Goal: Task Accomplishment & Management: Complete application form

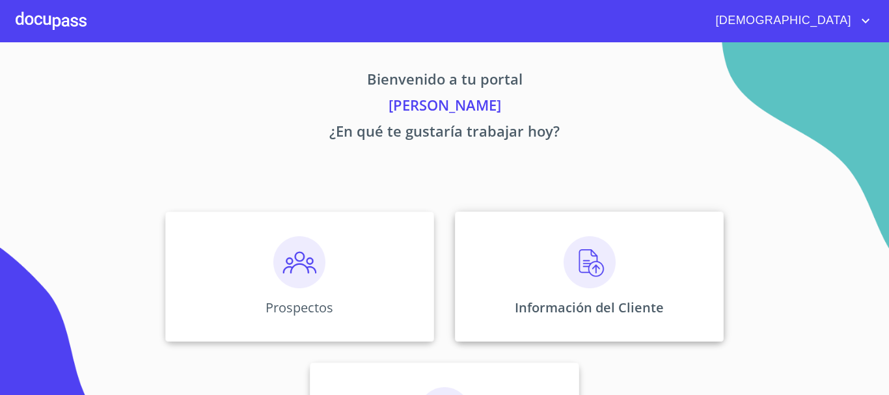
click at [604, 272] on img at bounding box center [590, 262] width 52 height 52
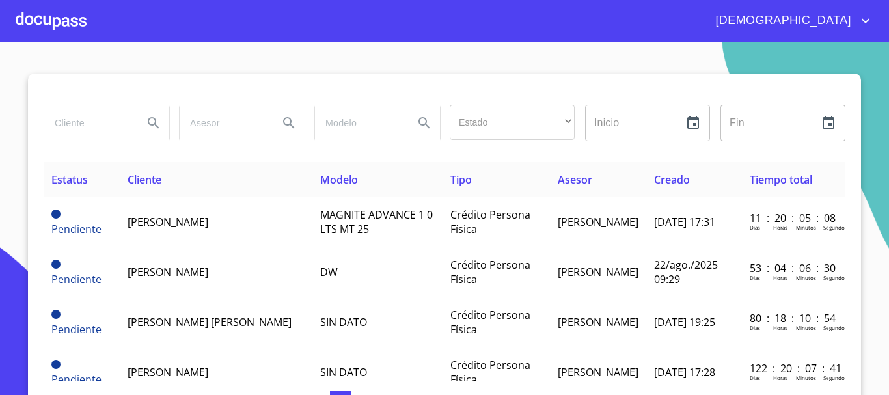
click at [75, 120] on input "search" at bounding box center [88, 122] width 88 height 35
type input "[PERSON_NAME]"
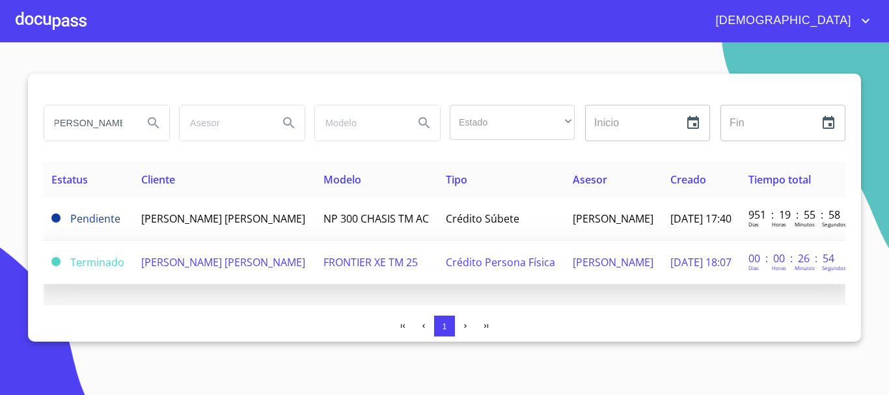
scroll to position [0, 0]
click at [246, 265] on span "[PERSON_NAME] [PERSON_NAME]" at bounding box center [223, 262] width 164 height 14
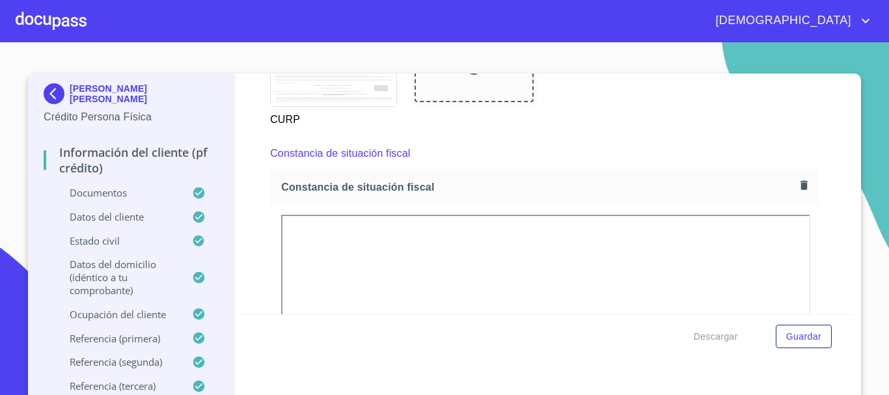
scroll to position [3449, 0]
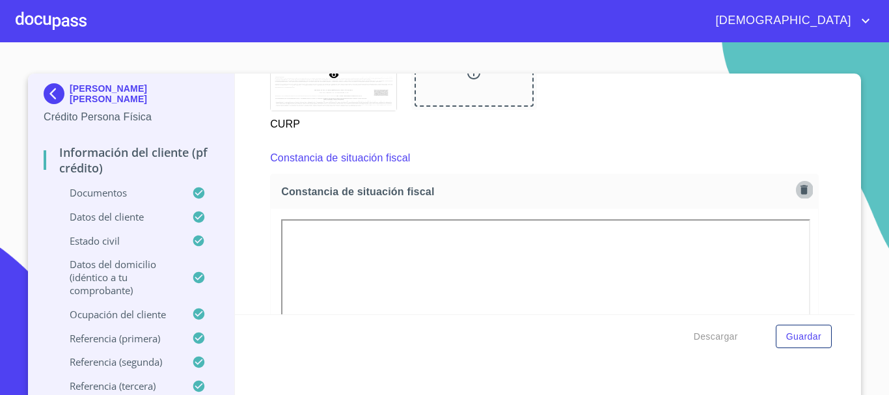
click at [798, 196] on icon "button" at bounding box center [804, 190] width 12 height 12
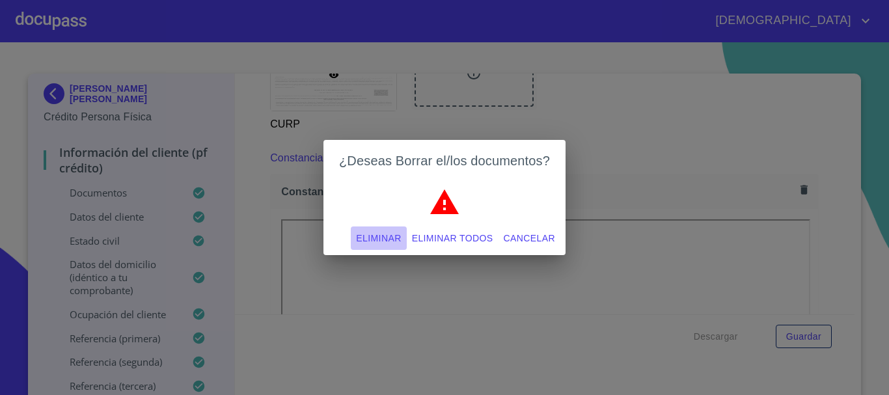
click at [374, 236] on span "Eliminar" at bounding box center [378, 238] width 45 height 16
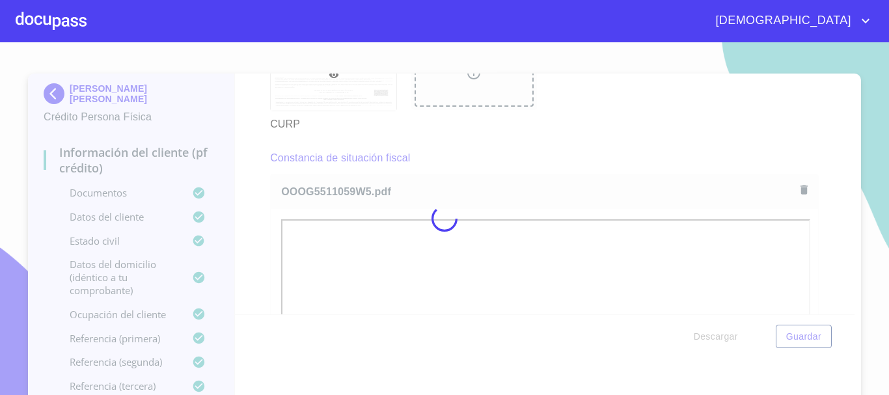
click at [249, 134] on div at bounding box center [444, 218] width 889 height 353
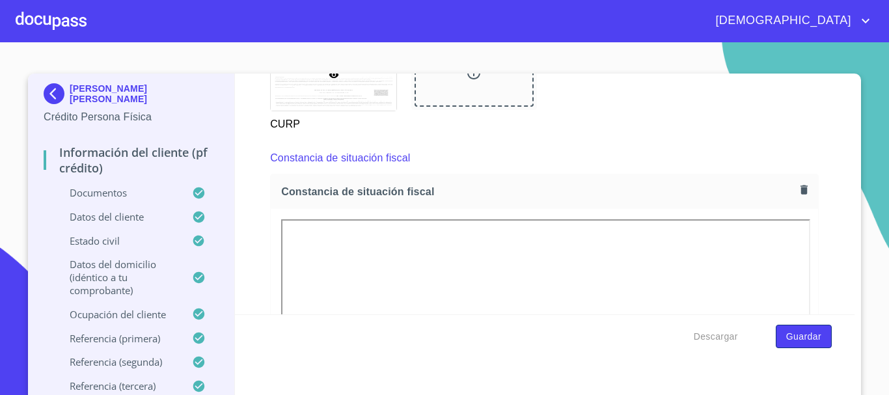
click at [786, 342] on span "Guardar" at bounding box center [803, 337] width 35 height 16
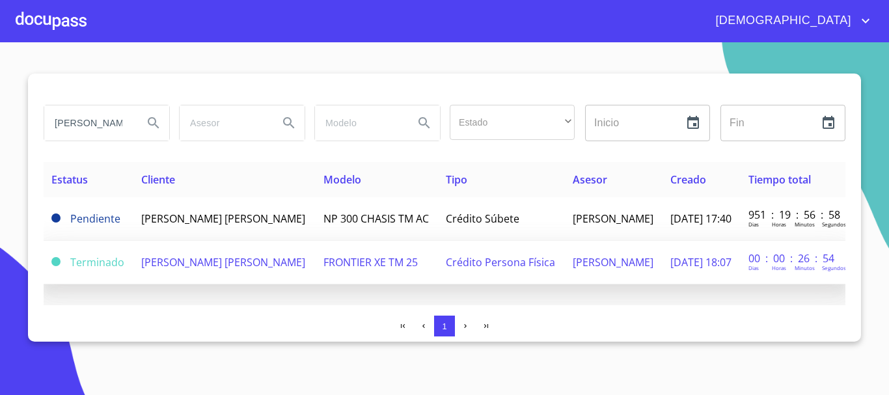
click at [276, 278] on td "[PERSON_NAME] [PERSON_NAME]" at bounding box center [224, 263] width 182 height 44
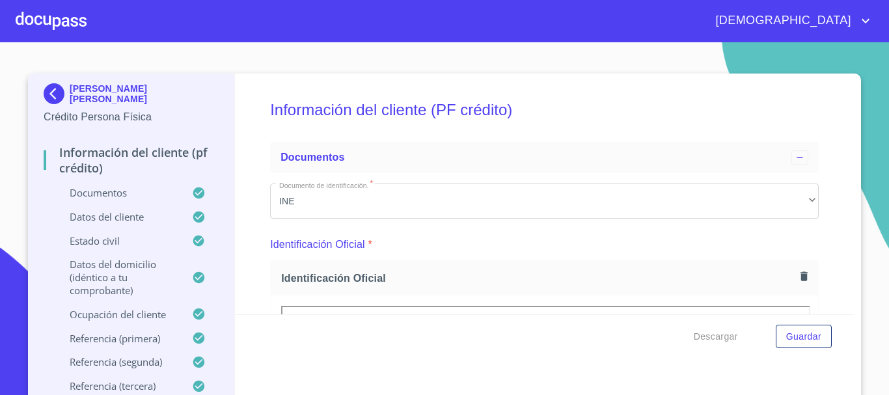
click at [47, 29] on div at bounding box center [51, 21] width 71 height 42
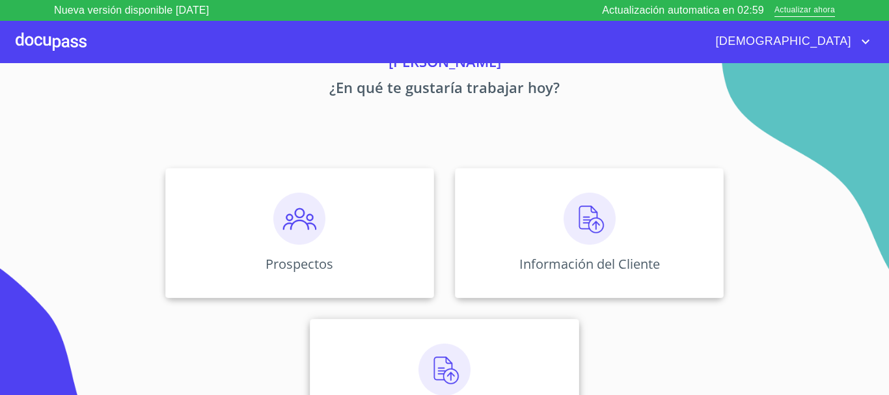
scroll to position [108, 0]
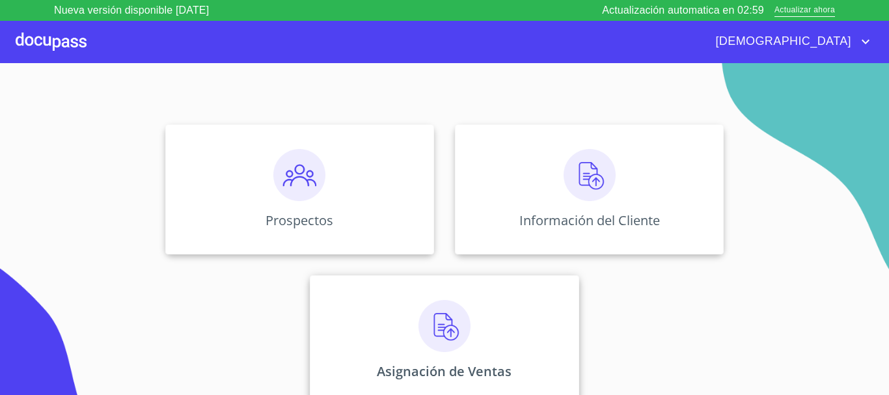
click at [431, 316] on img at bounding box center [444, 326] width 52 height 52
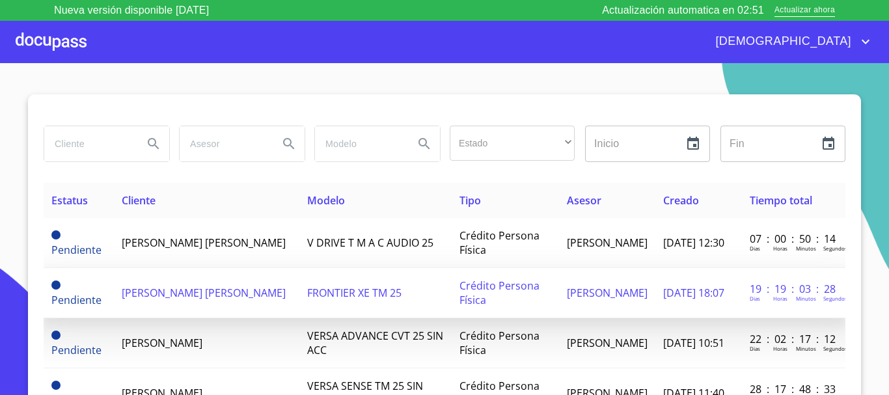
click at [257, 295] on td "[PERSON_NAME] [PERSON_NAME]" at bounding box center [206, 293] width 185 height 50
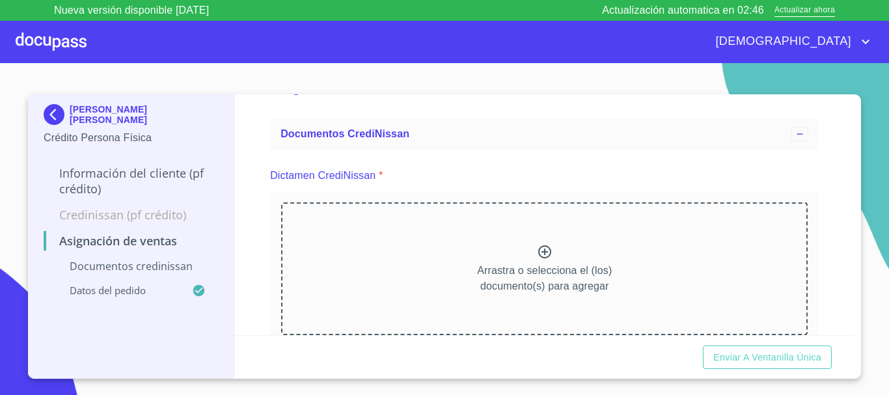
scroll to position [65, 0]
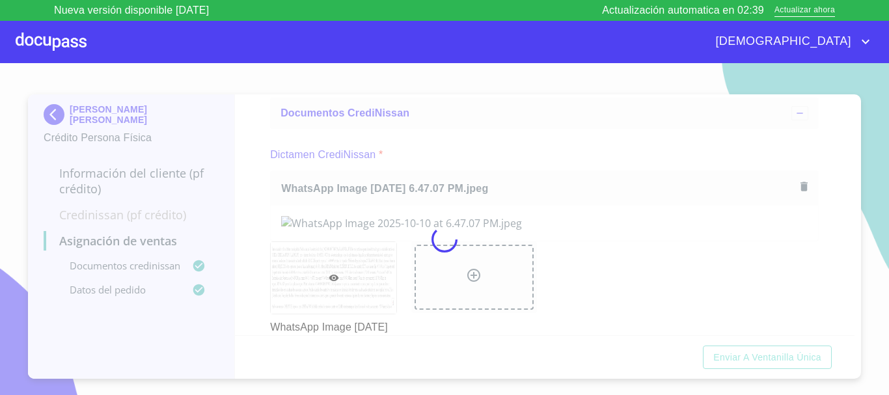
click at [247, 93] on div at bounding box center [444, 239] width 889 height 353
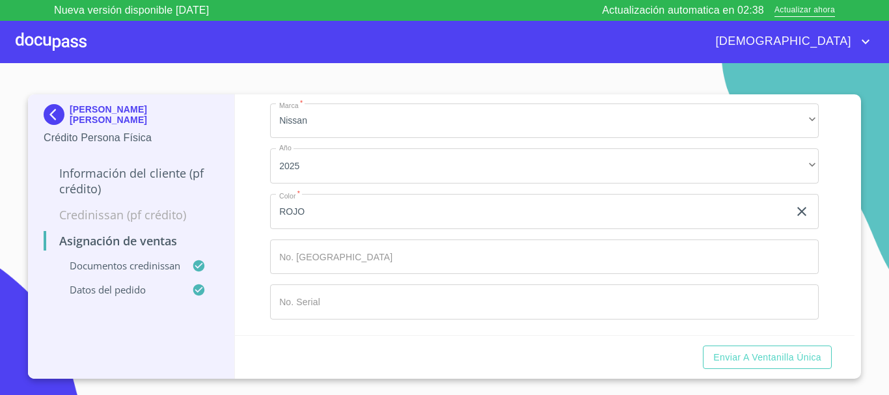
scroll to position [439, 0]
click at [775, 359] on span "Enviar a Ventanilla única" at bounding box center [767, 357] width 108 height 16
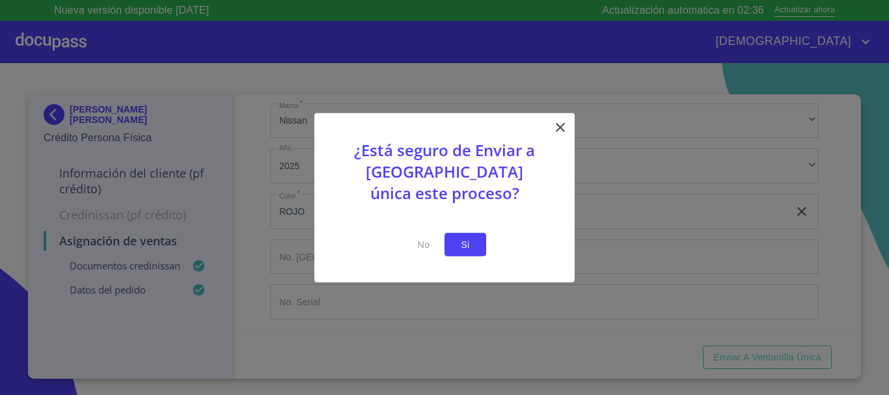
click at [469, 246] on span "Si" at bounding box center [465, 244] width 21 height 16
